Goal: Transaction & Acquisition: Book appointment/travel/reservation

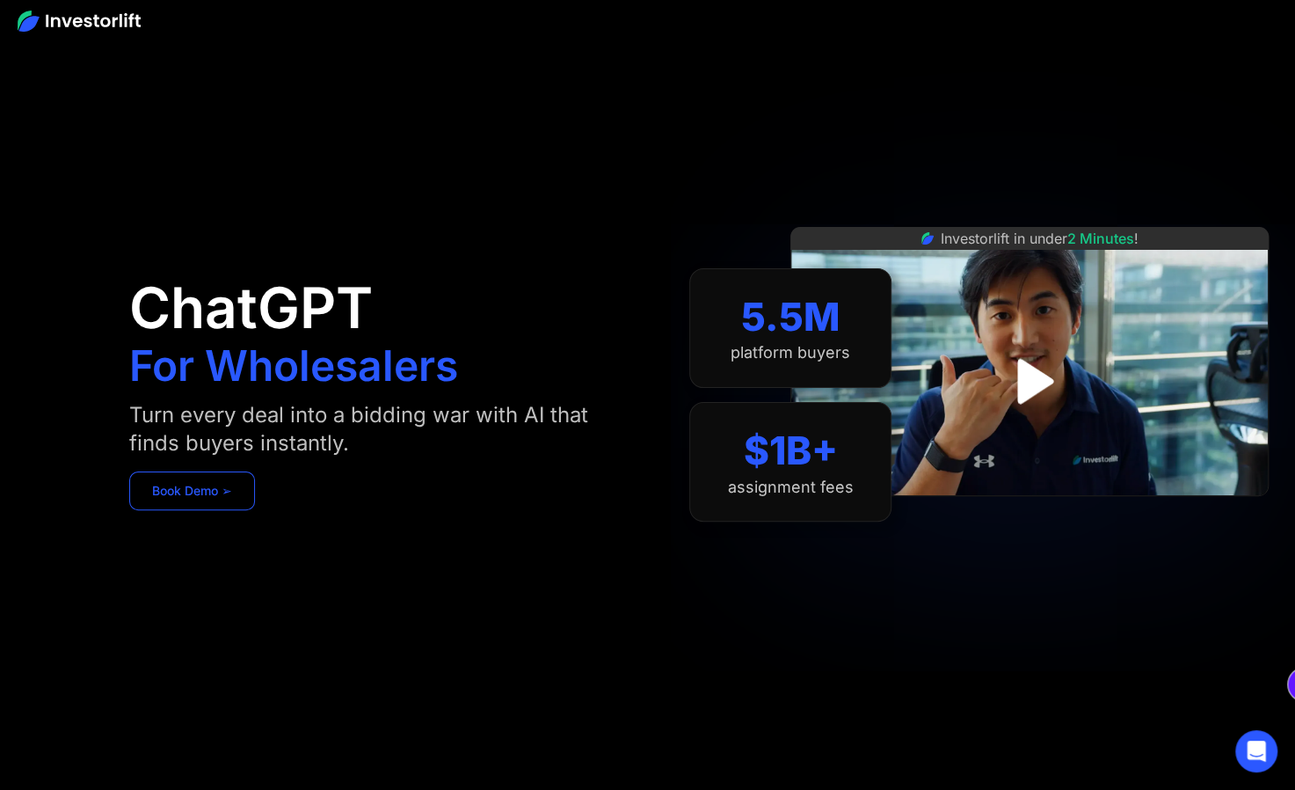
click at [222, 492] on link "Book Demo ➢" at bounding box center [192, 490] width 126 height 39
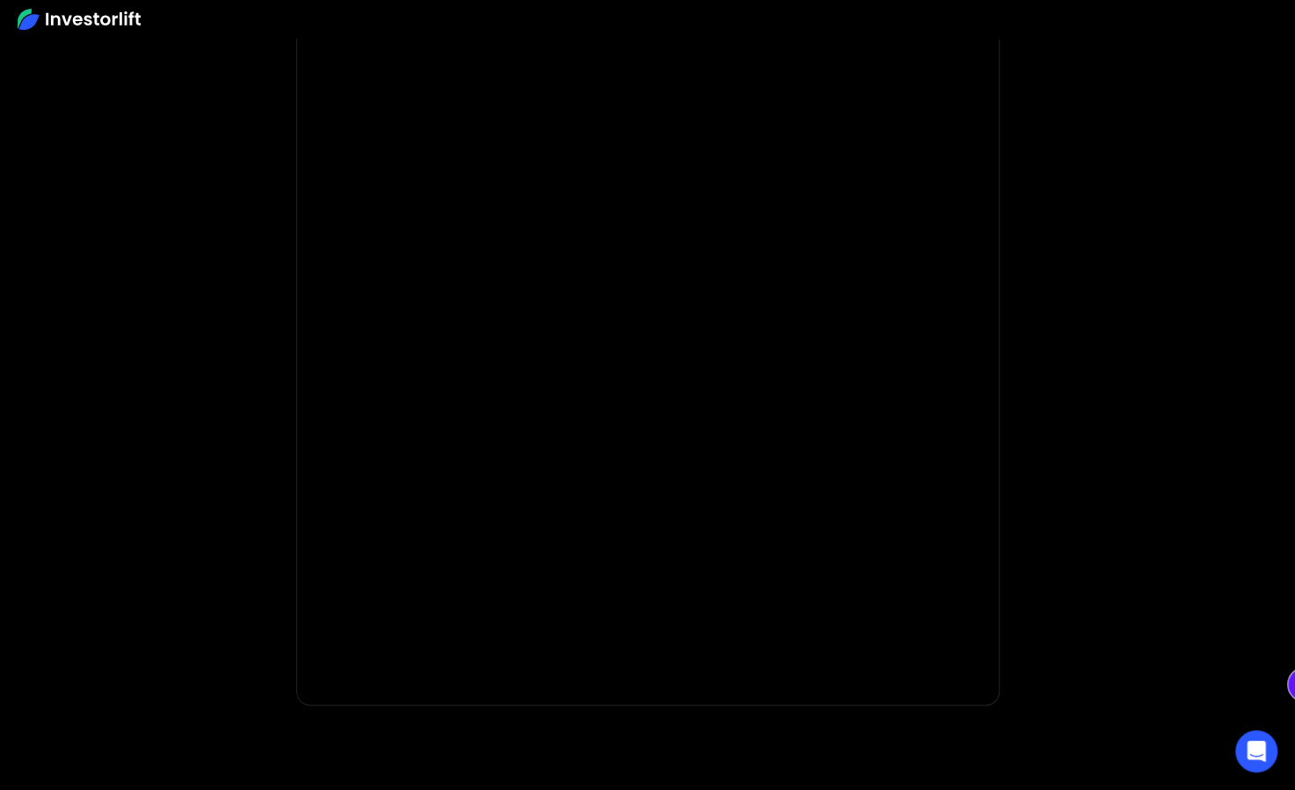
scroll to position [90, 0]
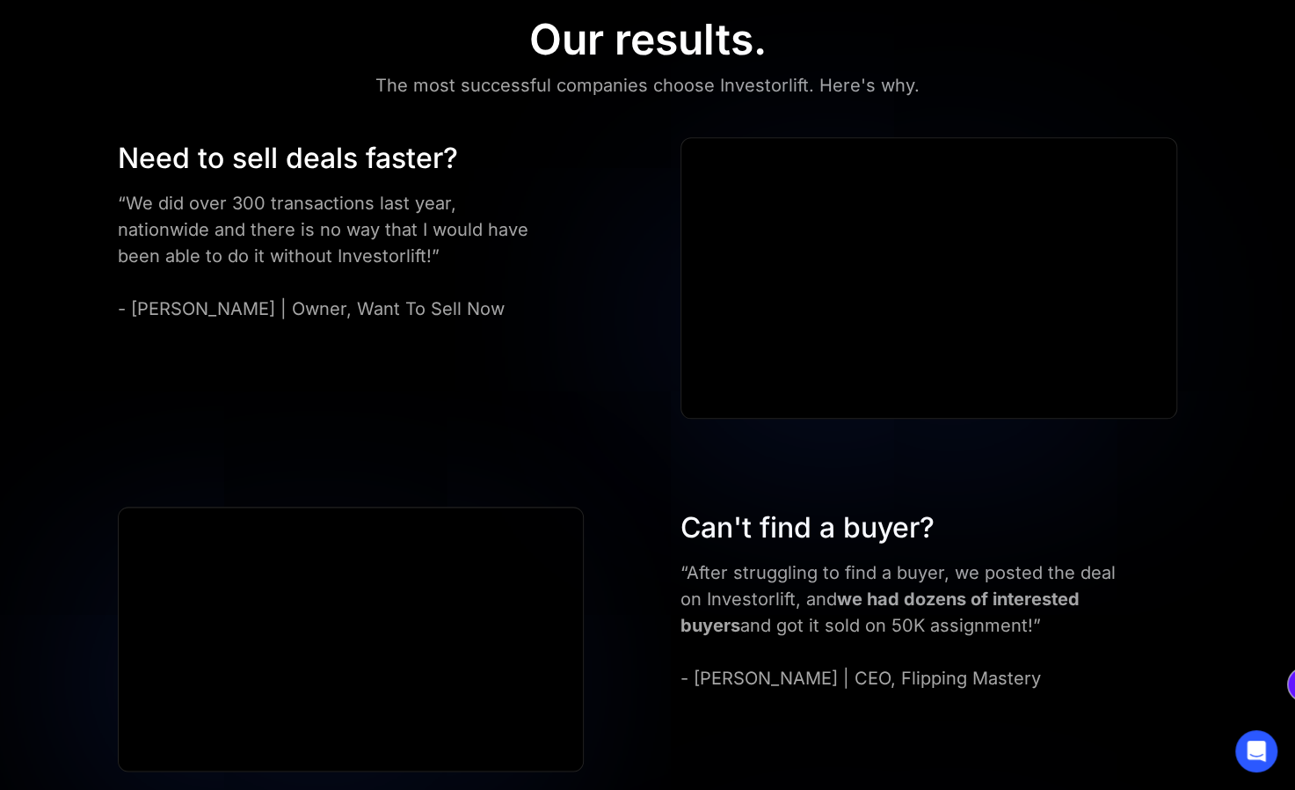
scroll to position [985, 0]
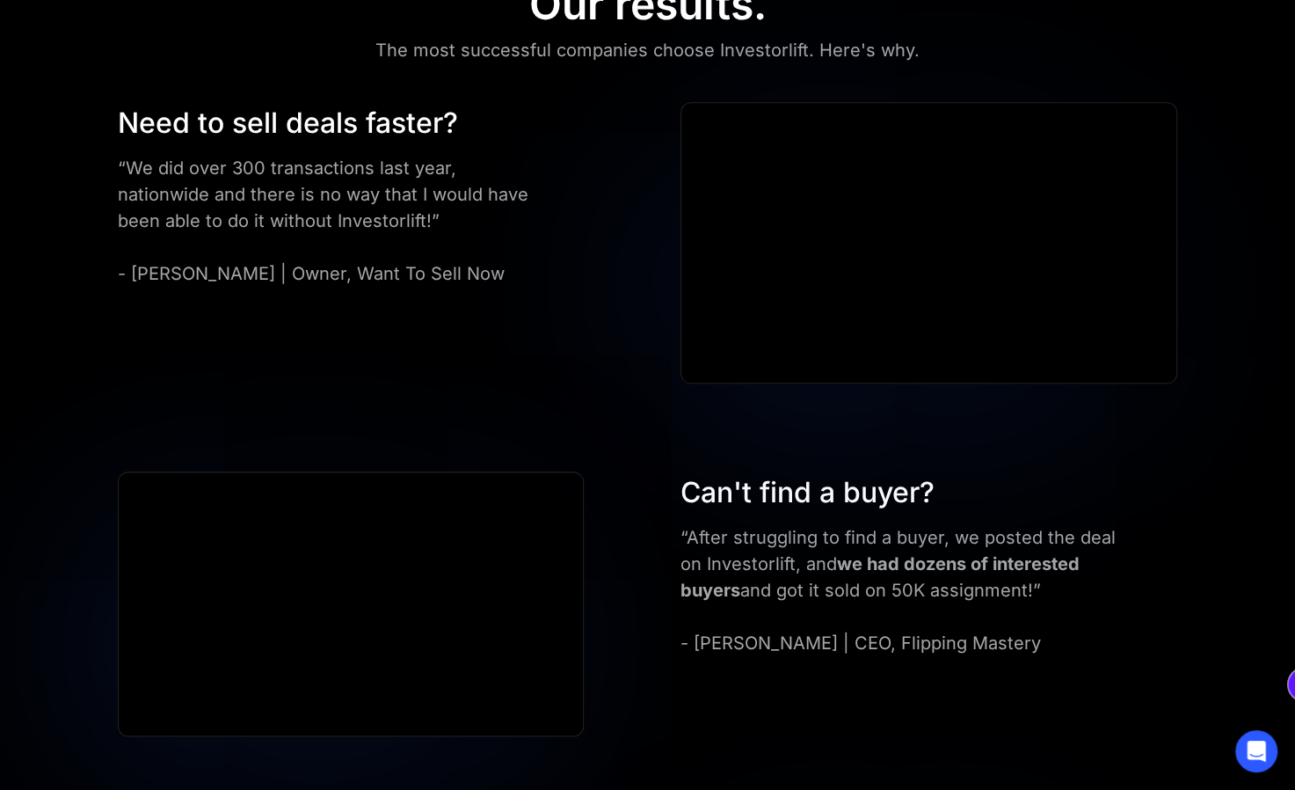
click at [631, 603] on div "Can't find a buyer? “After struggling to find a buyer, we posted the deal on In…" at bounding box center [648, 603] width 1166 height 264
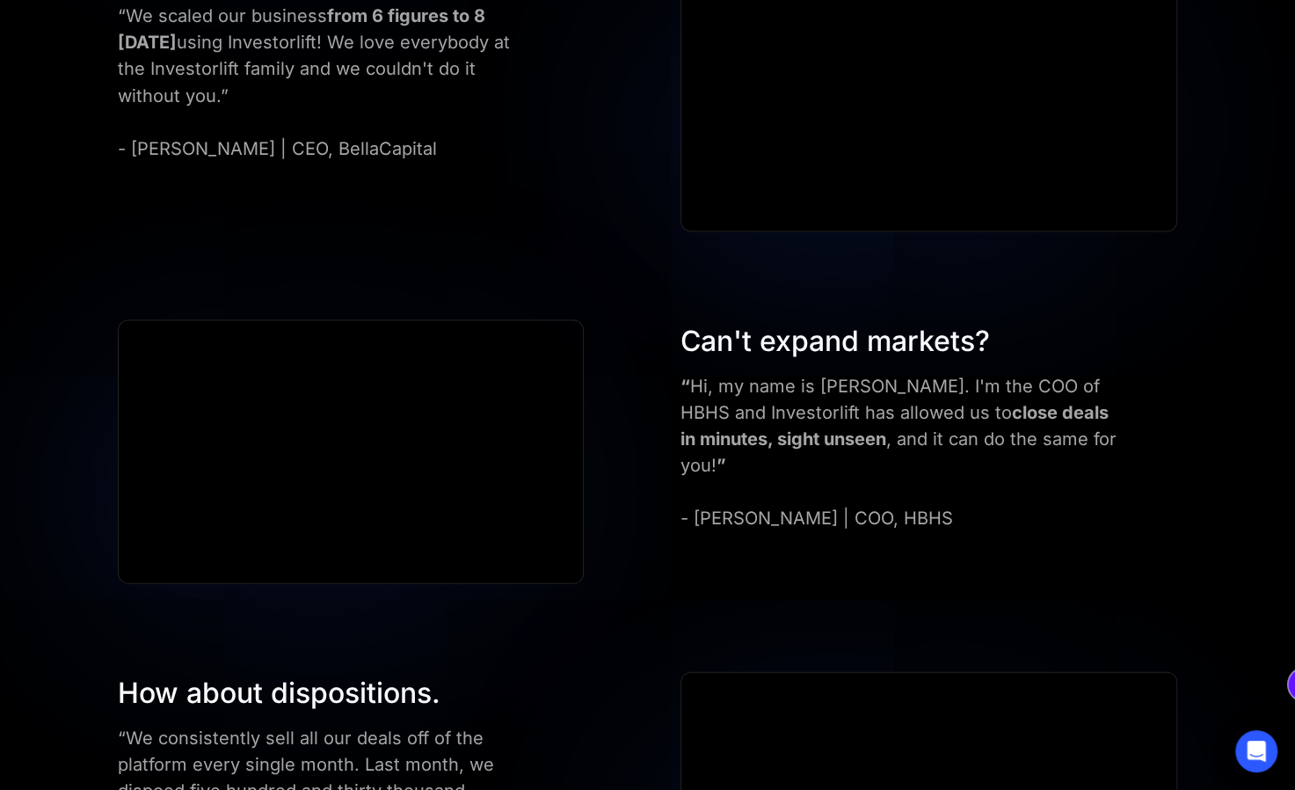
scroll to position [2075, 0]
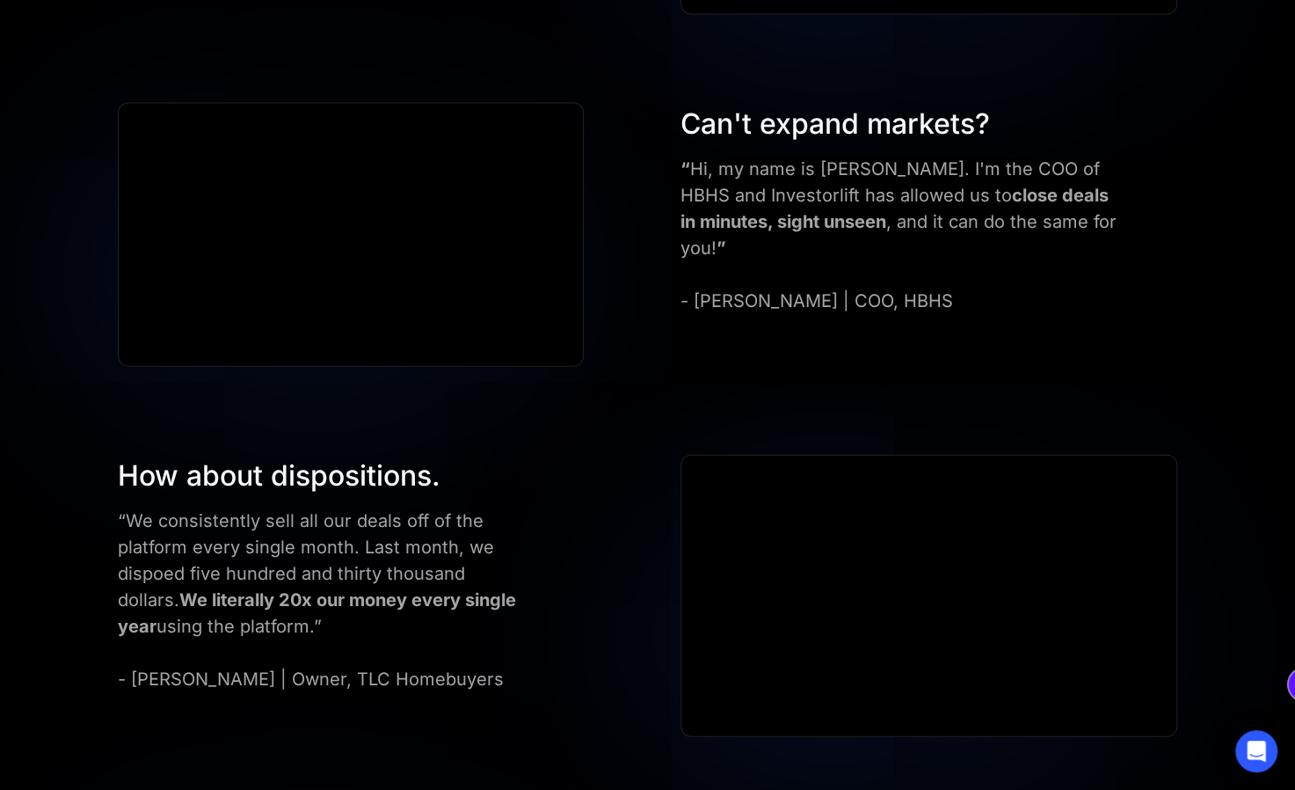
click at [616, 551] on div "How about dispositions. “We consistently sell all our deals off of the platform…" at bounding box center [368, 573] width 519 height 237
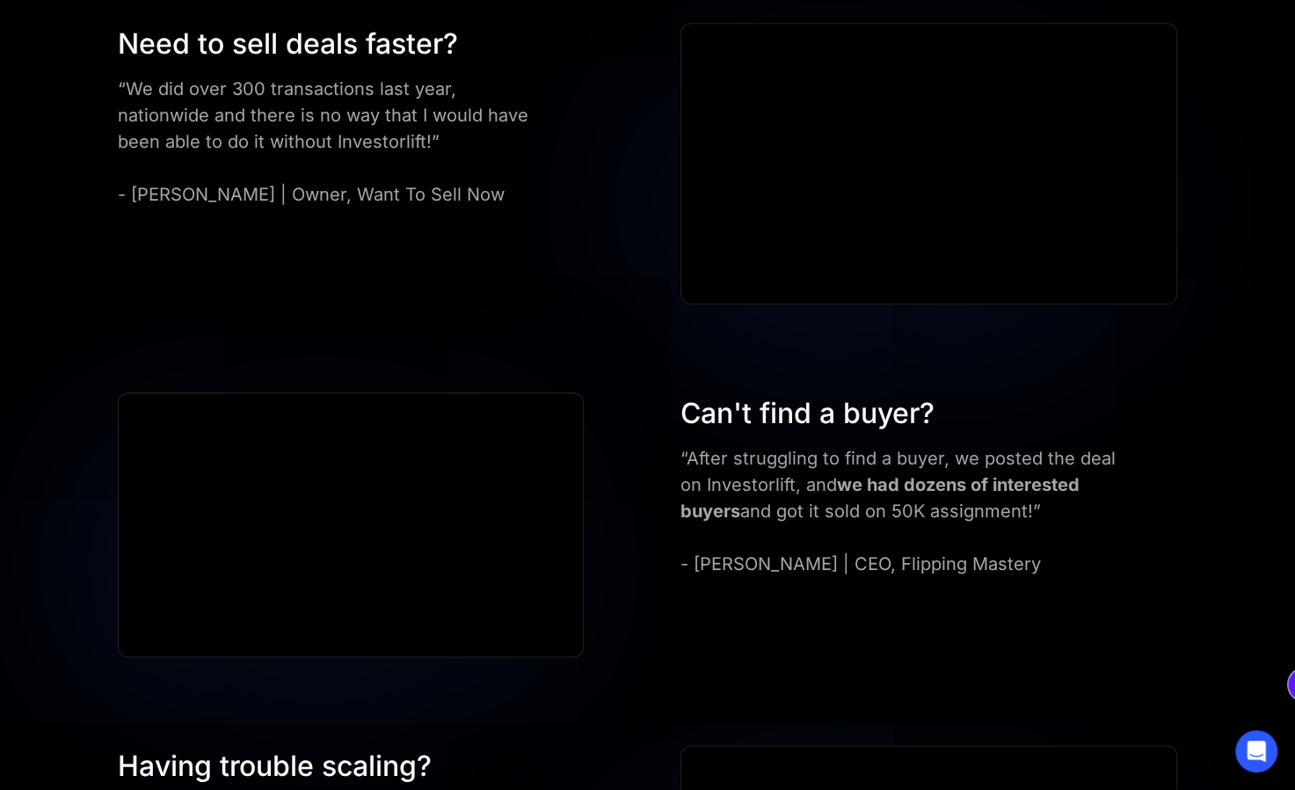
scroll to position [1067, 0]
